Goal: Browse casually

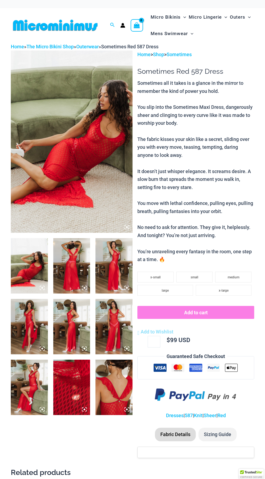
click at [42, 370] on img at bounding box center [29, 387] width 37 height 55
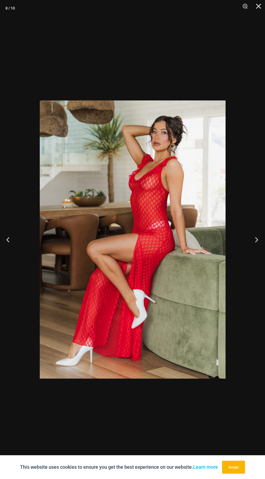
click at [252, 251] on button "Next" at bounding box center [254, 239] width 20 height 27
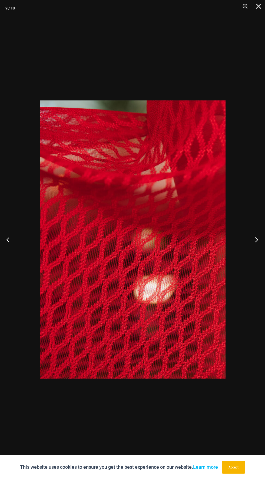
click at [249, 250] on button "Next" at bounding box center [254, 239] width 20 height 27
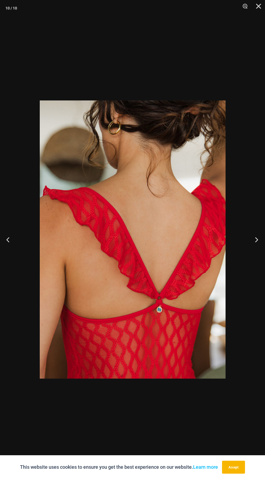
click at [247, 242] on button "Next" at bounding box center [254, 239] width 20 height 27
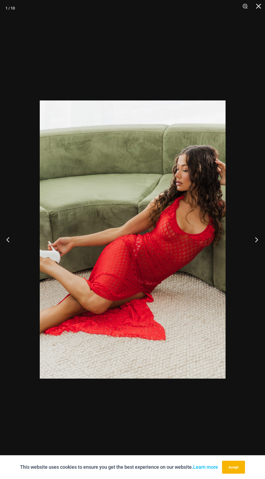
click at [247, 246] on button "Next" at bounding box center [254, 239] width 20 height 27
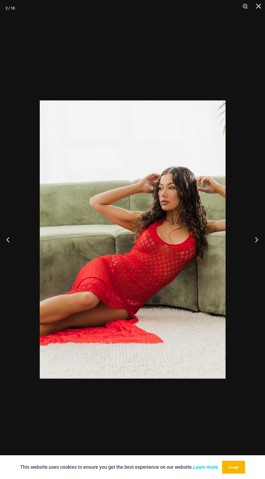
click at [246, 247] on button "Next" at bounding box center [254, 239] width 20 height 27
